Goal: Task Accomplishment & Management: Complete application form

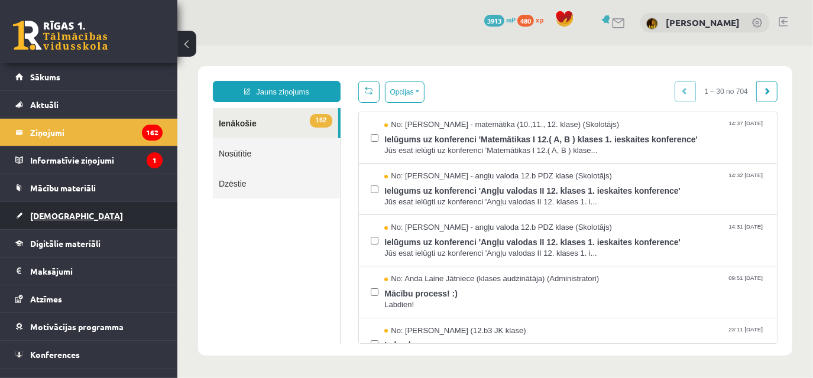
click at [48, 209] on link "[DEMOGRAPHIC_DATA]" at bounding box center [88, 215] width 147 height 27
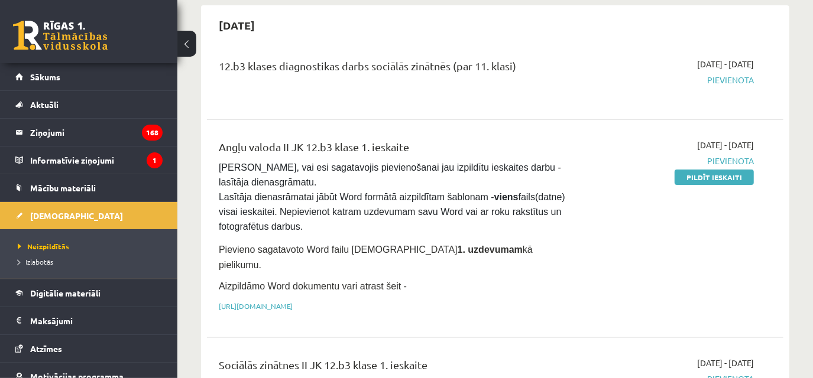
scroll to position [96, 0]
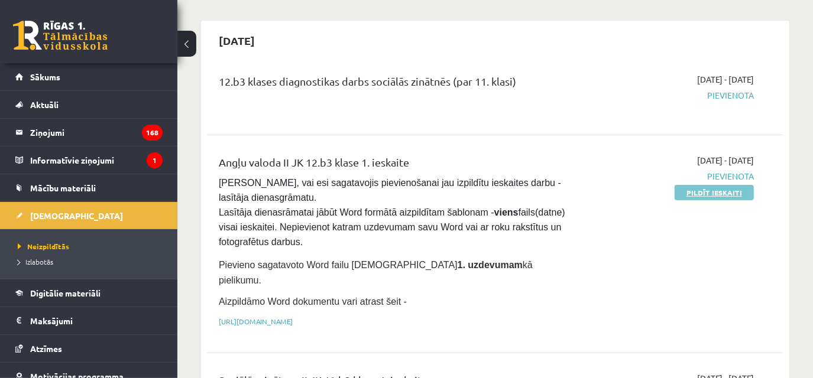
click at [734, 190] on link "Pildīt ieskaiti" at bounding box center [714, 192] width 79 height 15
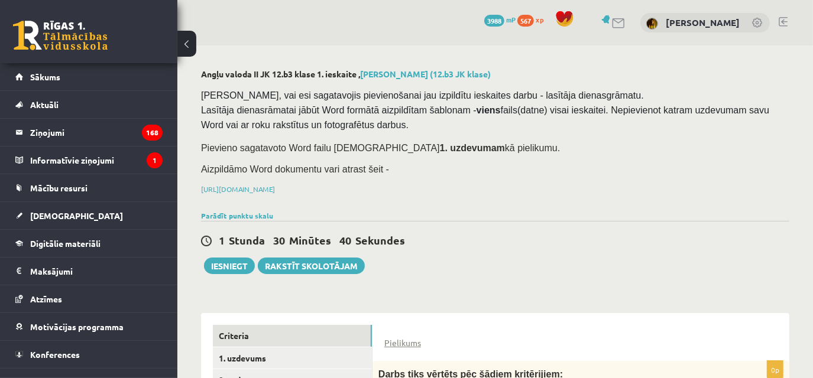
scroll to position [199, 0]
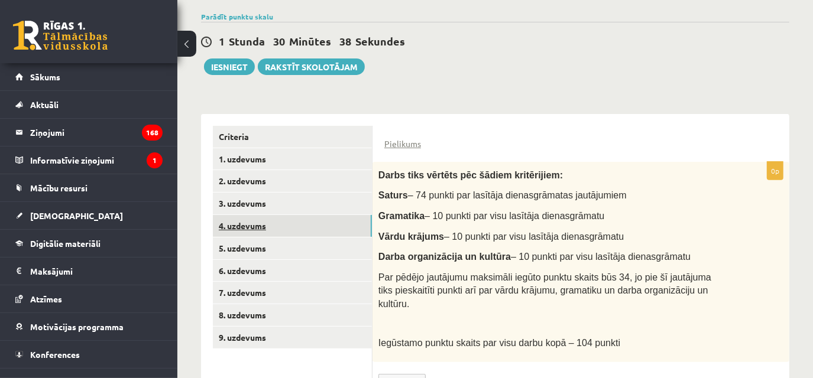
click at [328, 219] on link "4. uzdevums" at bounding box center [292, 226] width 159 height 22
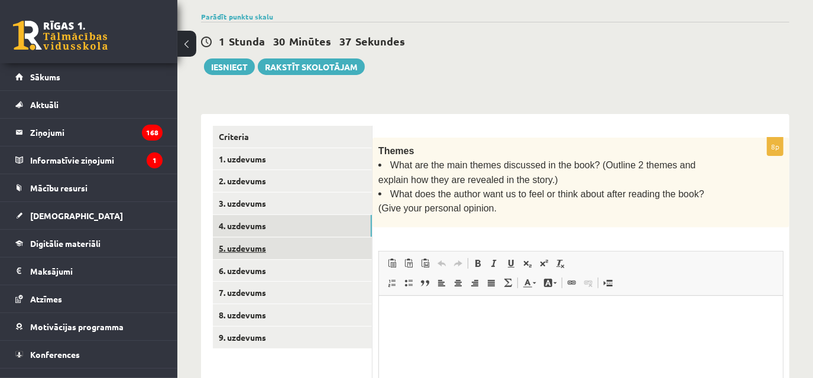
scroll to position [0, 0]
click at [324, 238] on link "5. uzdevums" at bounding box center [292, 249] width 159 height 22
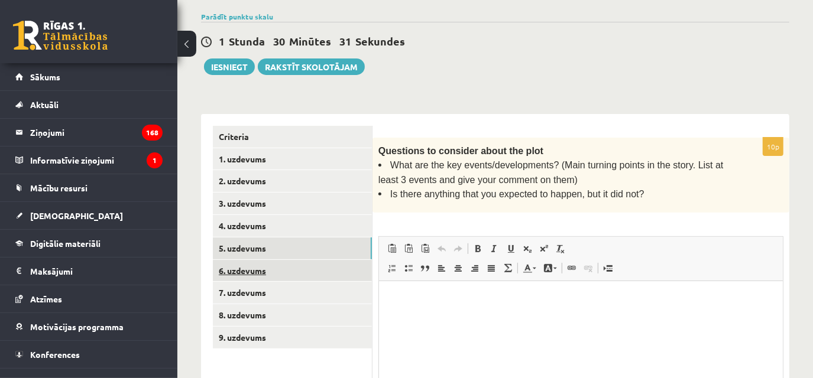
click at [313, 268] on link "6. uzdevums" at bounding box center [292, 271] width 159 height 22
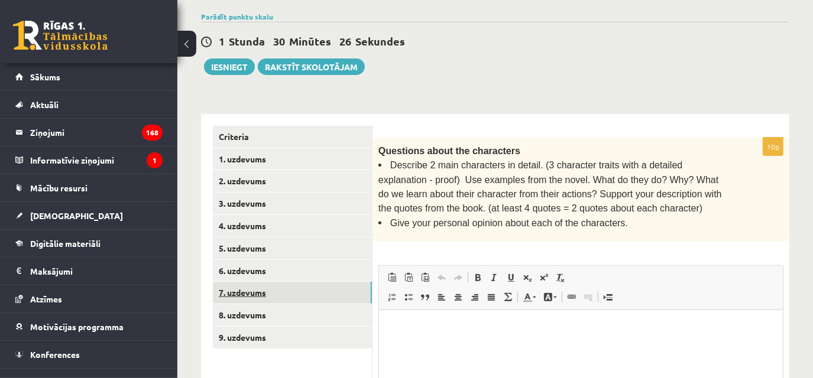
click at [300, 298] on link "7. uzdevums" at bounding box center [292, 293] width 159 height 22
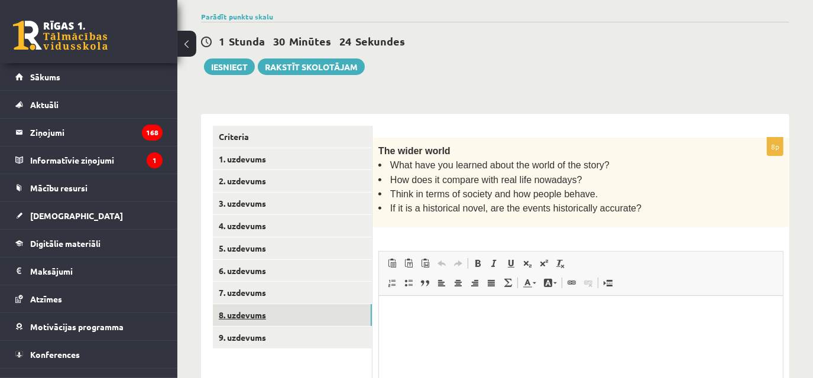
click at [289, 323] on link "8. uzdevums" at bounding box center [292, 316] width 159 height 22
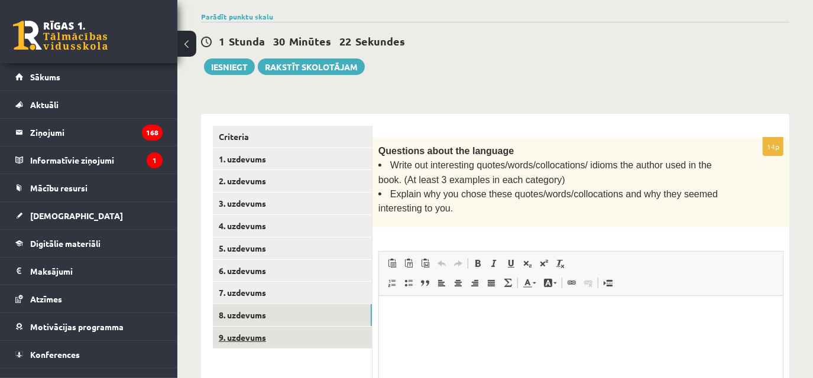
click at [288, 332] on link "9. uzdevums" at bounding box center [292, 338] width 159 height 22
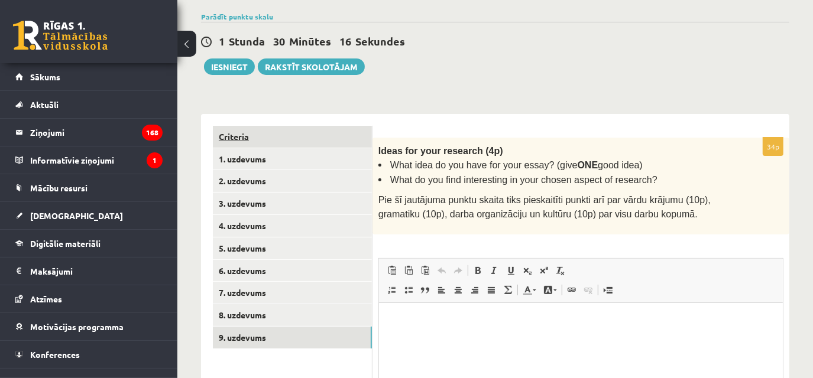
click at [307, 138] on link "Criteria" at bounding box center [292, 137] width 159 height 22
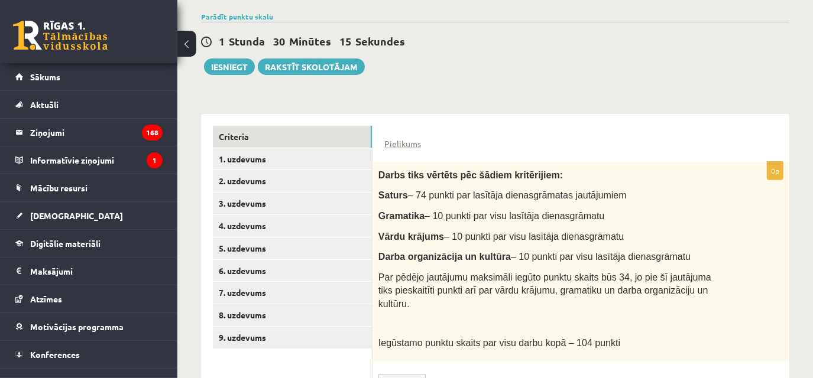
scroll to position [235, 0]
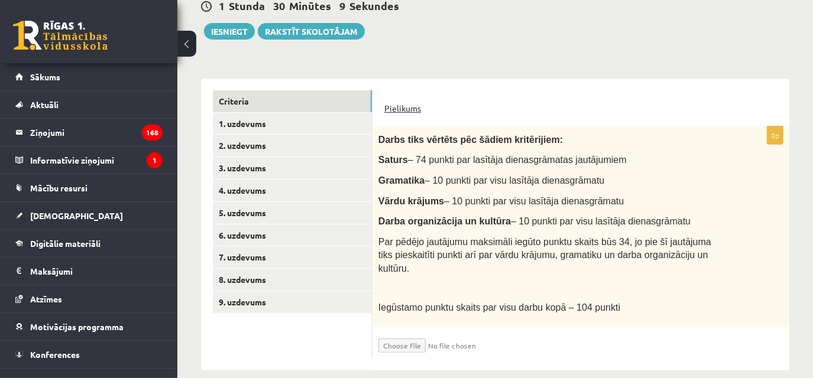
click at [414, 108] on link "Pielikums" at bounding box center [402, 108] width 37 height 12
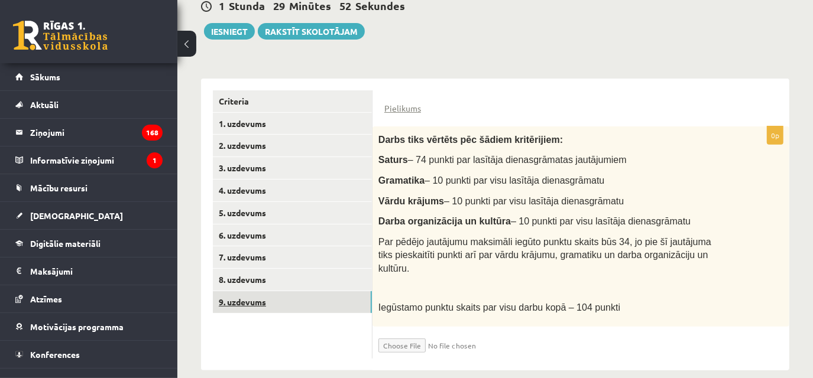
click at [340, 309] on link "9. uzdevums" at bounding box center [292, 302] width 159 height 22
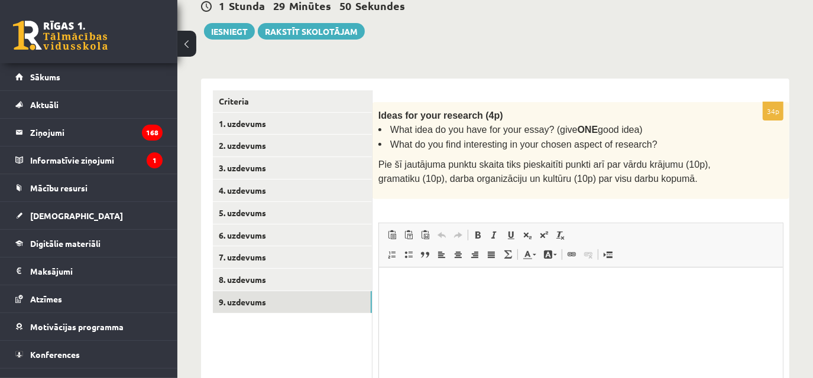
scroll to position [0, 0]
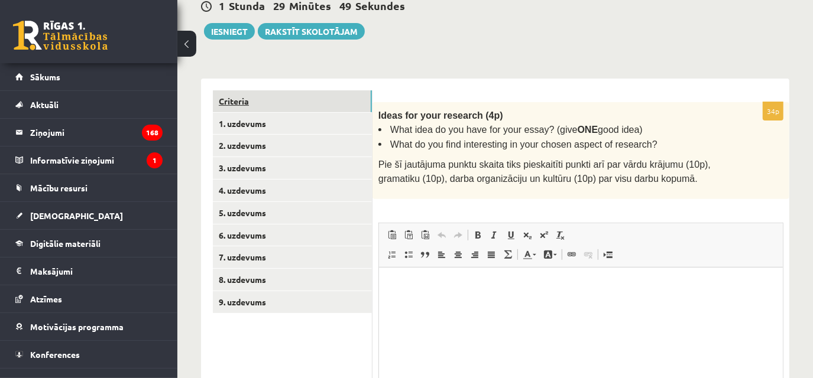
click at [317, 103] on link "Criteria" at bounding box center [292, 101] width 159 height 22
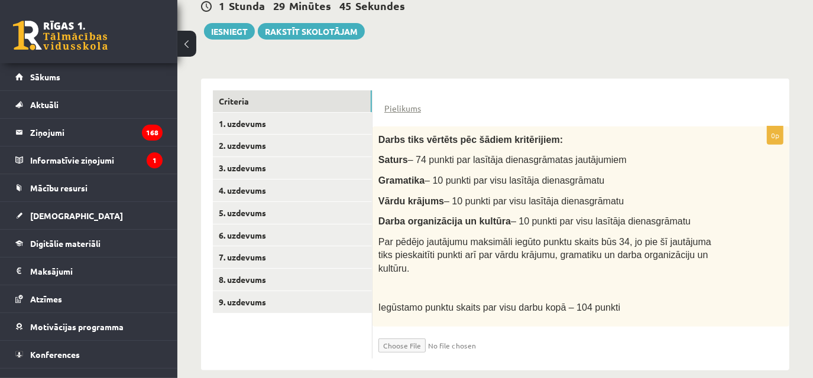
click at [393, 333] on input "file" at bounding box center [448, 343] width 141 height 20
type input "**********"
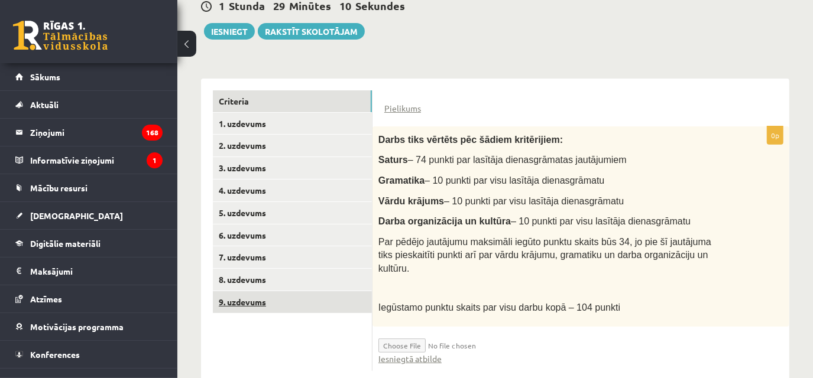
click at [337, 309] on link "9. uzdevums" at bounding box center [292, 302] width 159 height 22
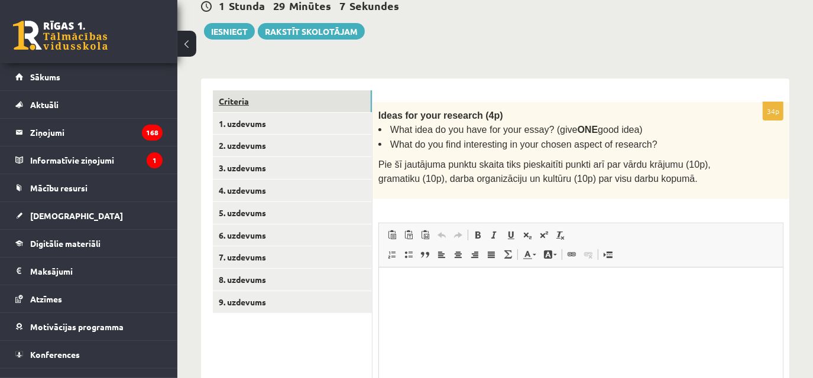
click at [315, 90] on link "Criteria" at bounding box center [292, 101] width 159 height 22
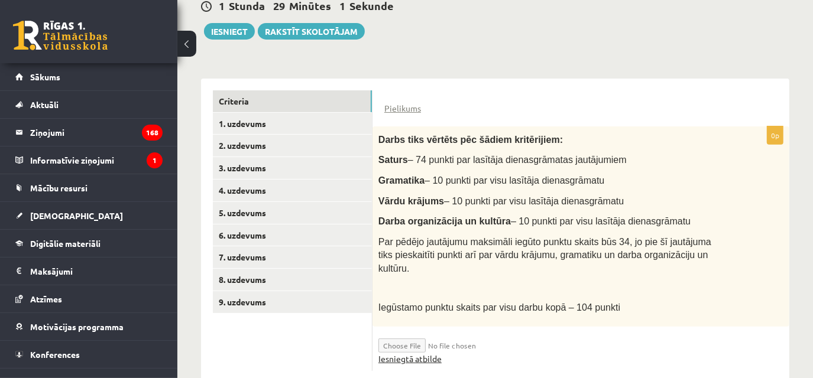
click at [397, 353] on link "Iesniegtā atbilde" at bounding box center [409, 359] width 63 height 12
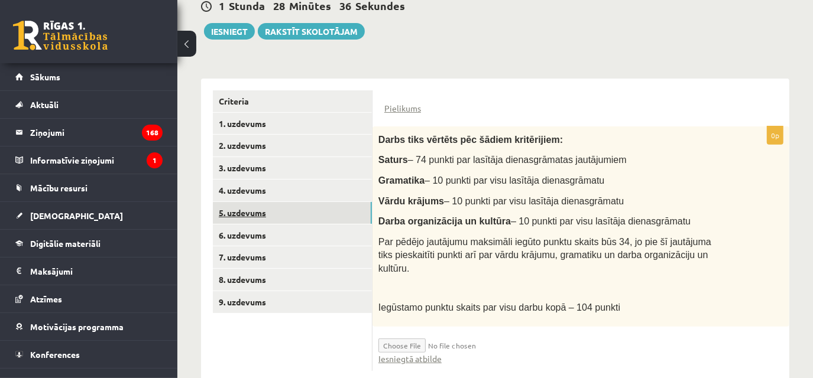
click at [312, 202] on link "5. uzdevums" at bounding box center [292, 213] width 159 height 22
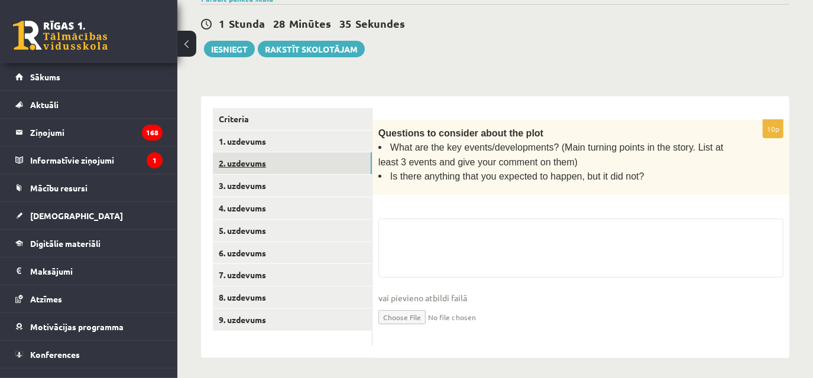
click at [322, 156] on link "2. uzdevums" at bounding box center [292, 164] width 159 height 22
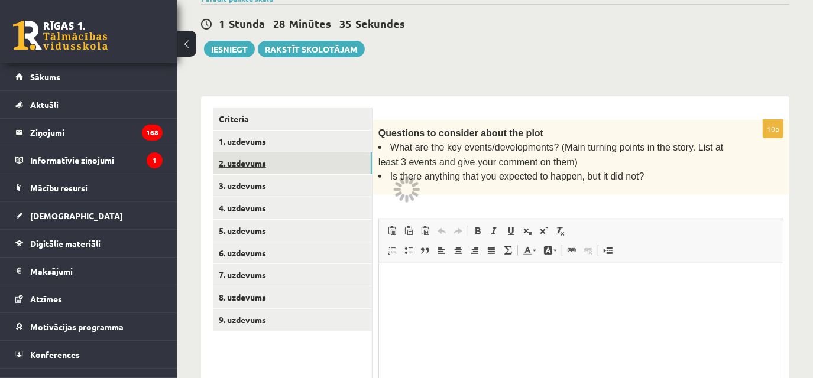
scroll to position [211, 0]
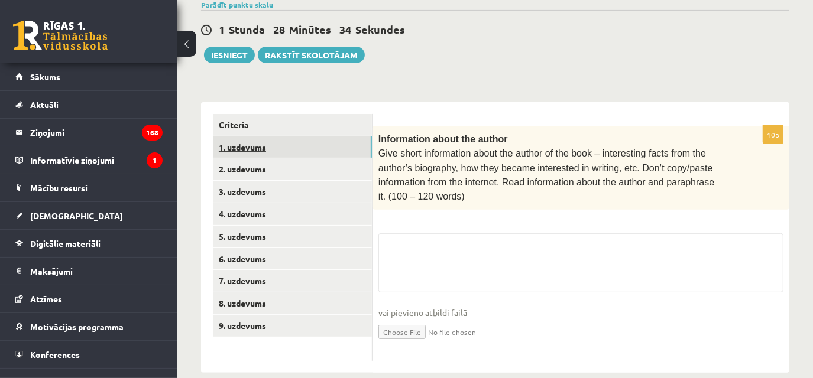
click at [325, 140] on link "1. uzdevums" at bounding box center [292, 148] width 159 height 22
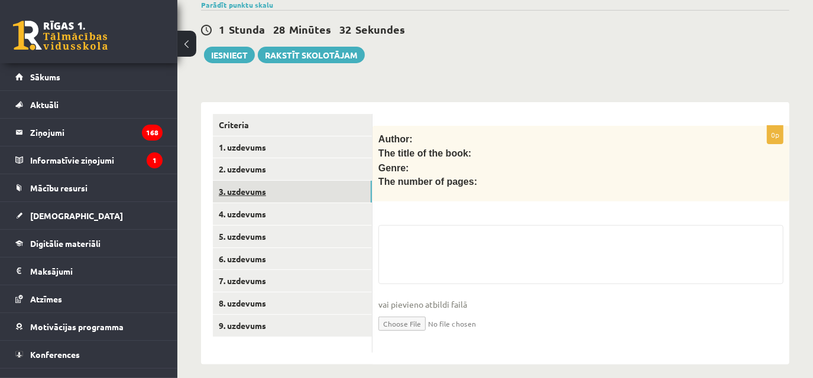
click at [306, 200] on link "3. uzdevums" at bounding box center [292, 192] width 159 height 22
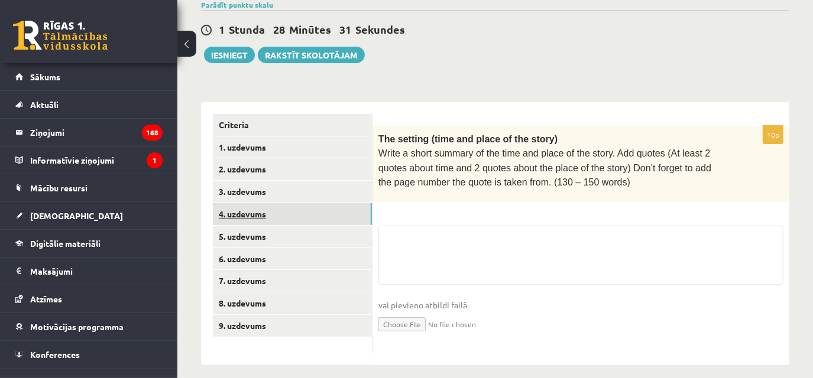
click at [307, 219] on link "4. uzdevums" at bounding box center [292, 214] width 159 height 22
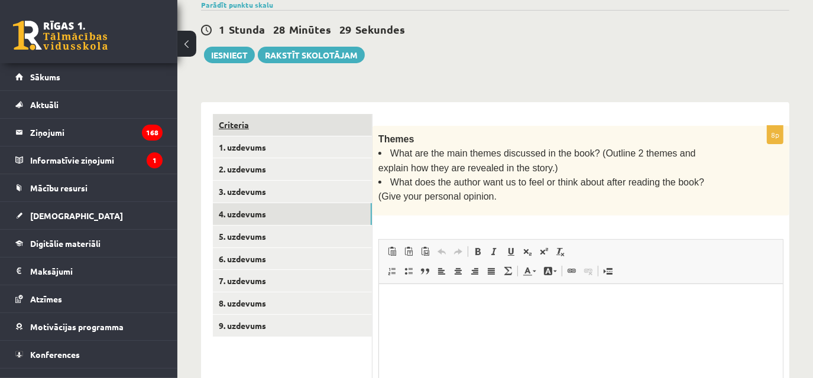
scroll to position [0, 0]
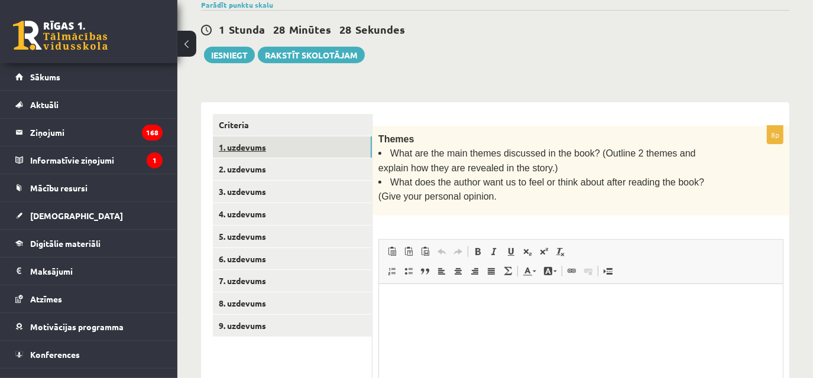
click at [322, 137] on link "1. uzdevums" at bounding box center [292, 148] width 159 height 22
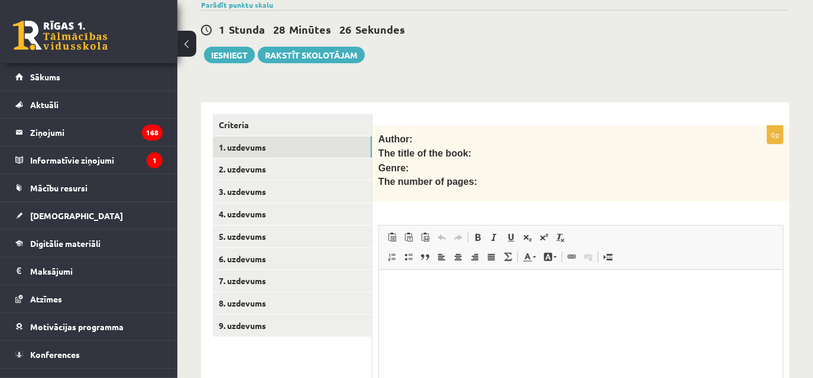
scroll to position [245, 0]
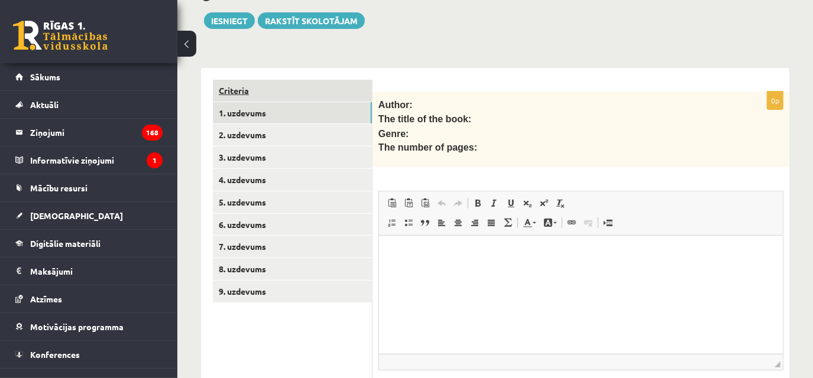
click at [334, 93] on link "Criteria" at bounding box center [292, 91] width 159 height 22
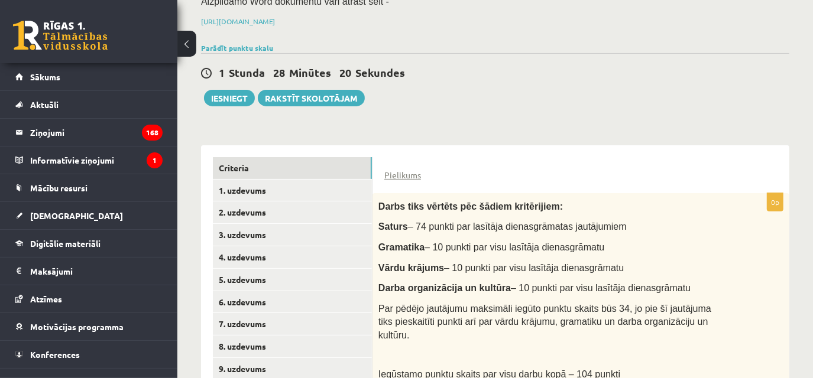
scroll to position [165, 0]
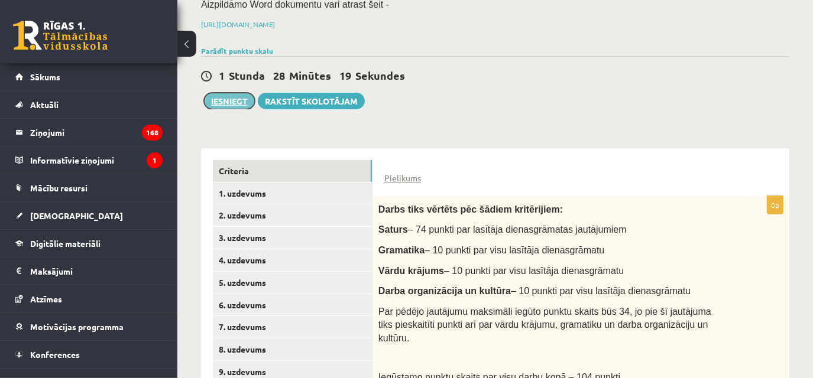
click at [221, 99] on button "Iesniegt" at bounding box center [229, 101] width 51 height 17
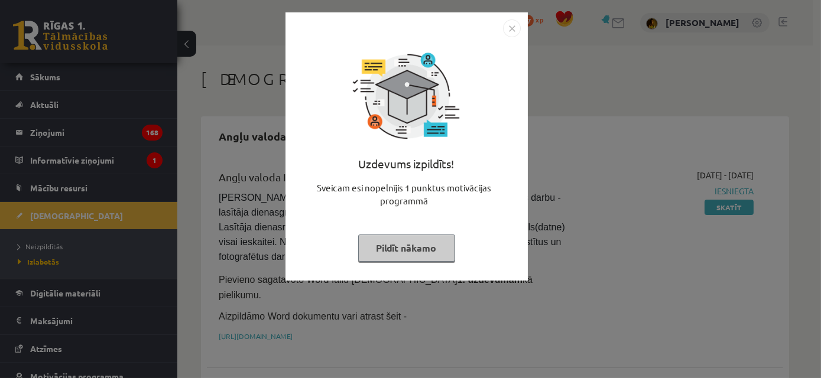
click at [414, 251] on button "Pildīt nākamo" at bounding box center [406, 248] width 97 height 27
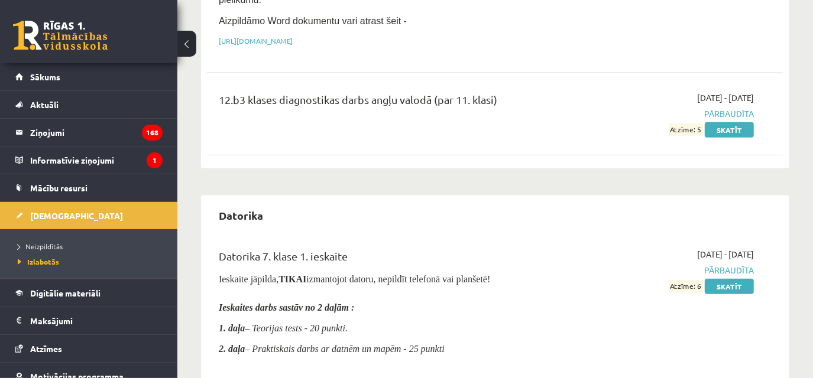
scroll to position [364, 0]
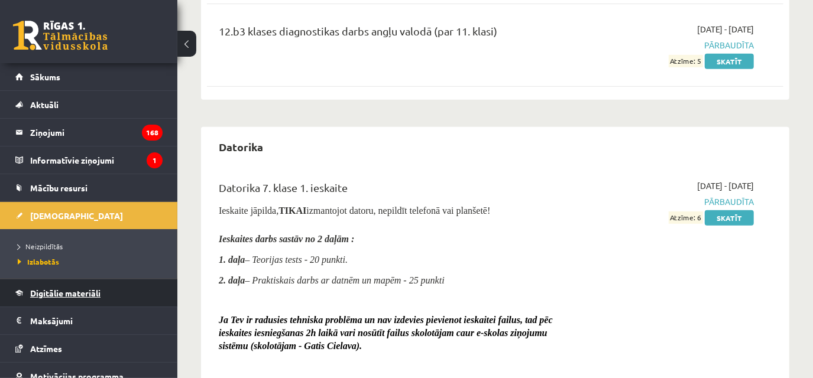
click at [105, 296] on link "Digitālie materiāli" at bounding box center [88, 293] width 147 height 27
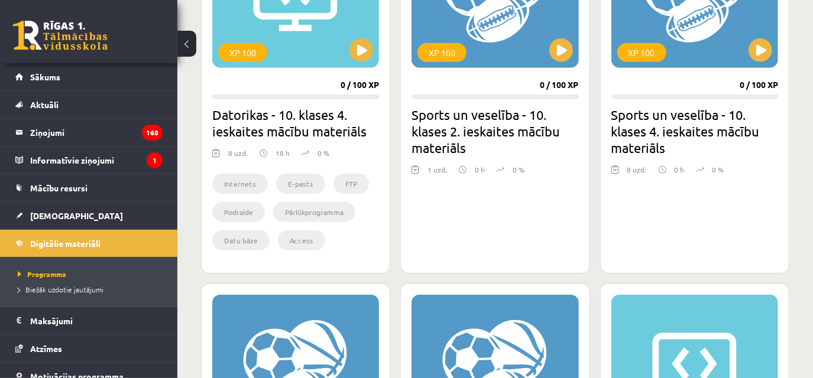
scroll to position [412, 0]
